Goal: Task Accomplishment & Management: Complete application form

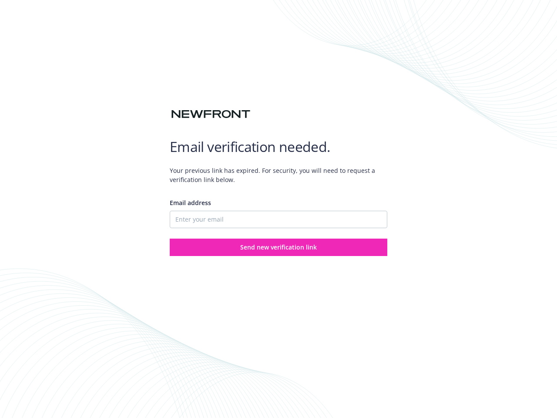
click at [278, 209] on div "Email address" at bounding box center [279, 213] width 218 height 30
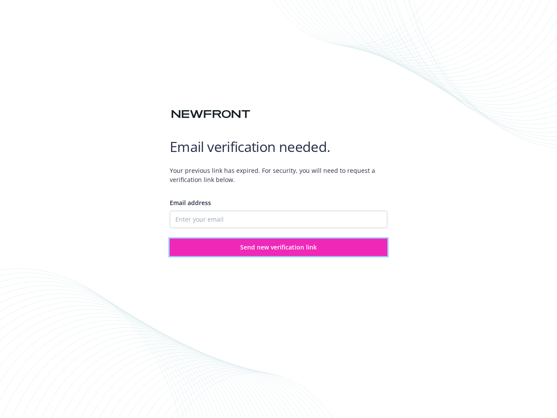
click at [278, 247] on span "Send new verification link" at bounding box center [278, 247] width 77 height 8
